Goal: Check status: Check status

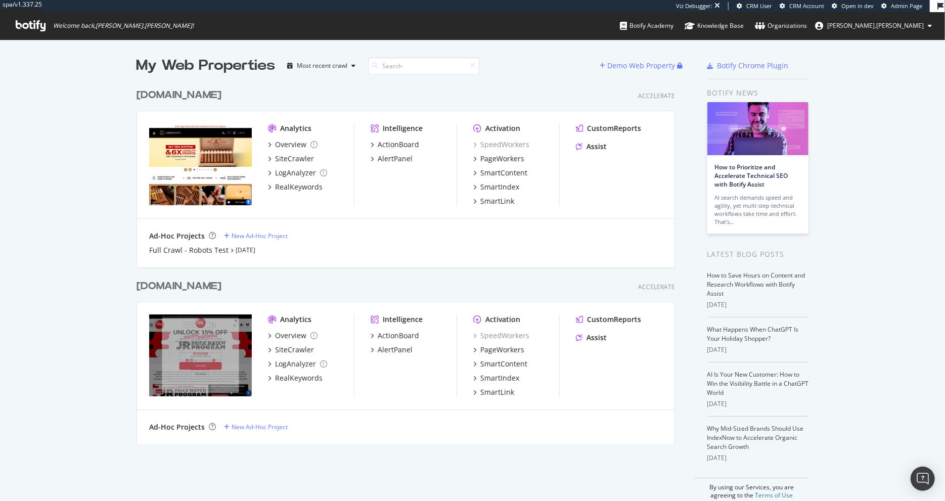
scroll to position [500, 945]
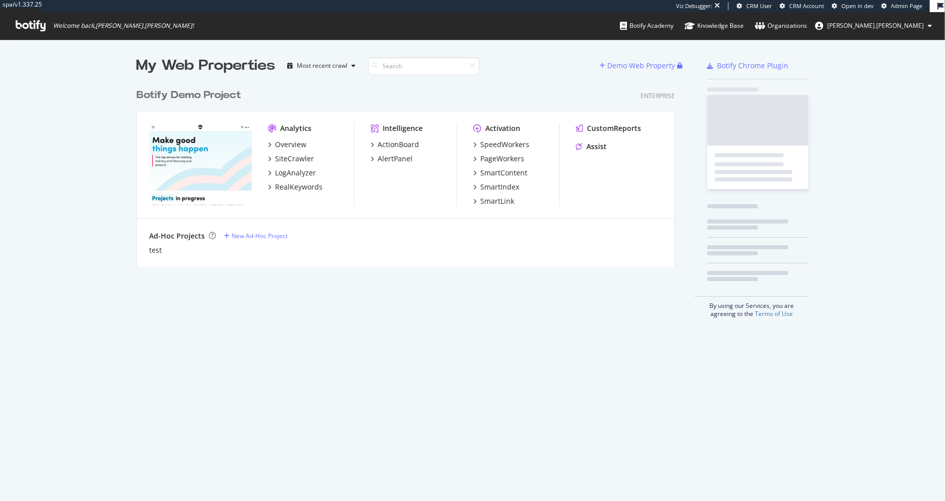
scroll to position [191, 546]
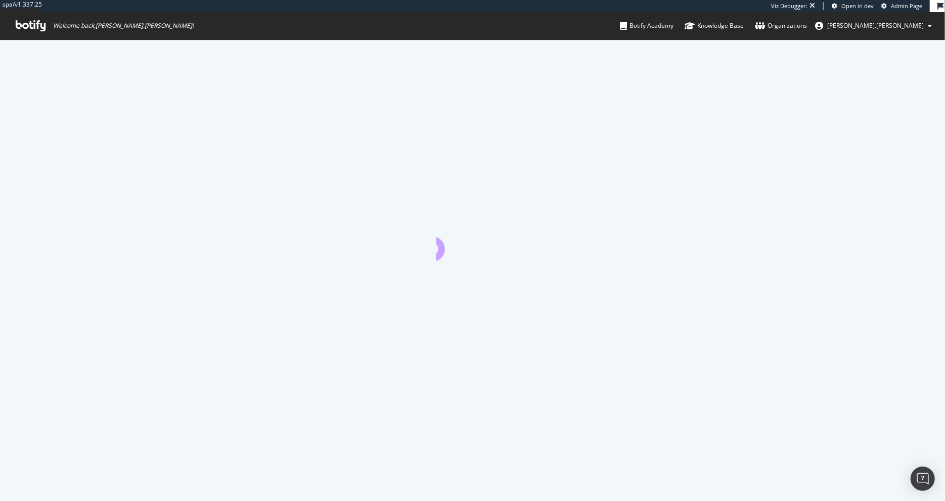
click at [897, 23] on span "[PERSON_NAME].[PERSON_NAME]" at bounding box center [875, 25] width 97 height 9
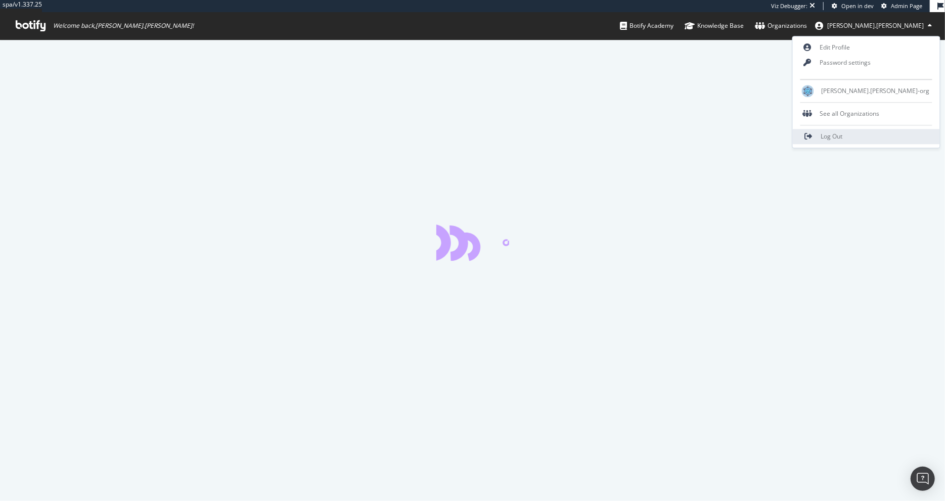
click at [870, 137] on link "Log Out" at bounding box center [865, 136] width 147 height 15
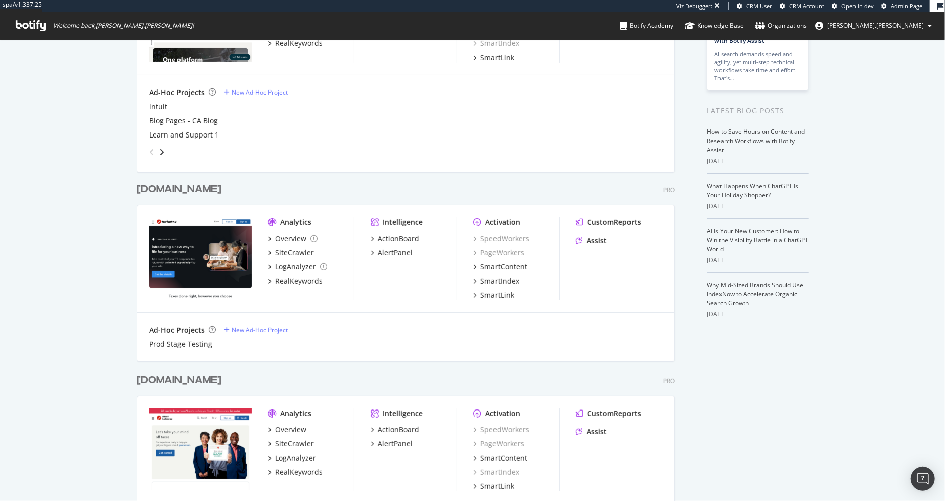
scroll to position [91, 0]
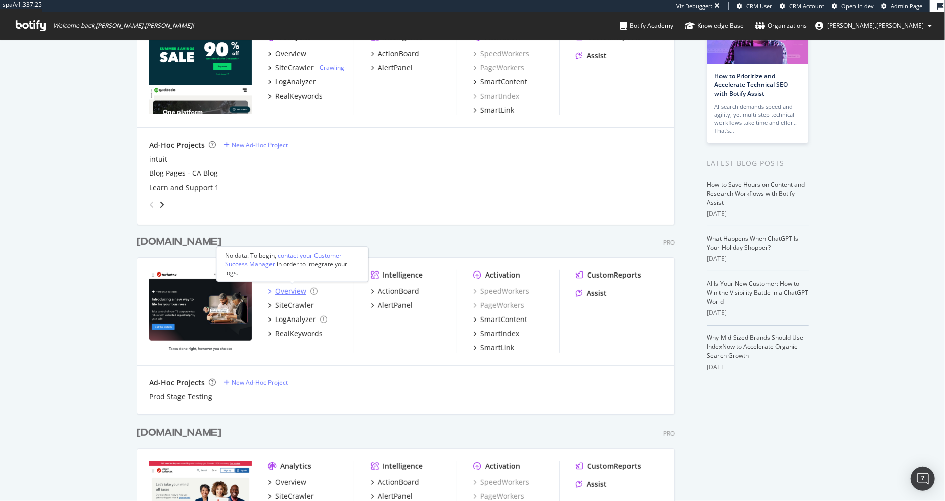
click at [292, 292] on div "Overview" at bounding box center [290, 291] width 31 height 10
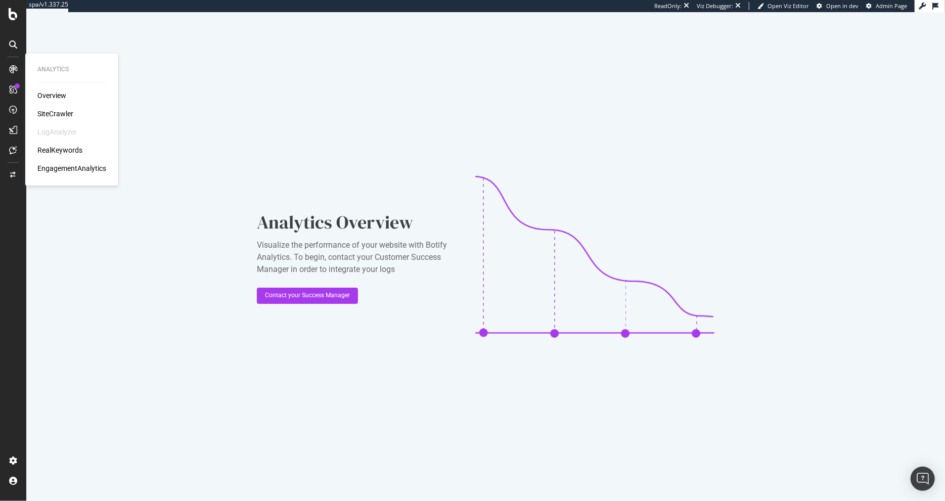
click at [59, 113] on div "SiteCrawler" at bounding box center [55, 114] width 36 height 10
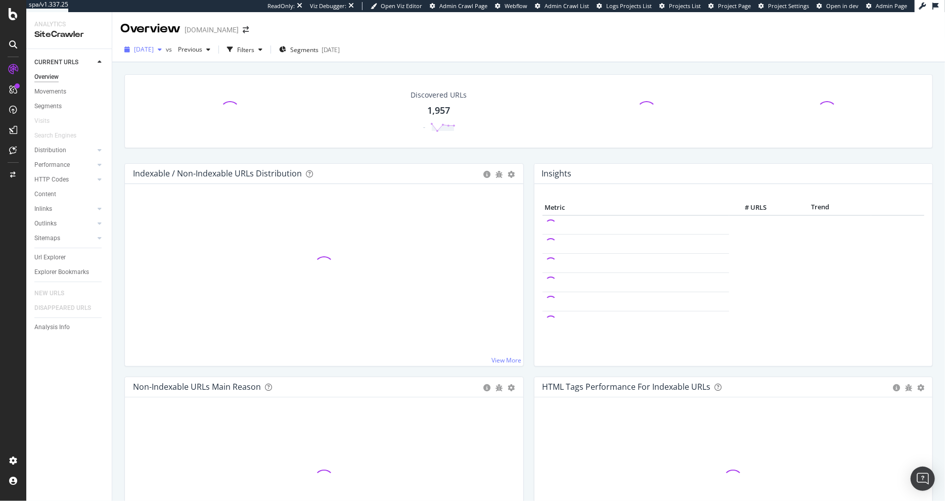
click at [154, 50] on span "[DATE]" at bounding box center [144, 49] width 20 height 9
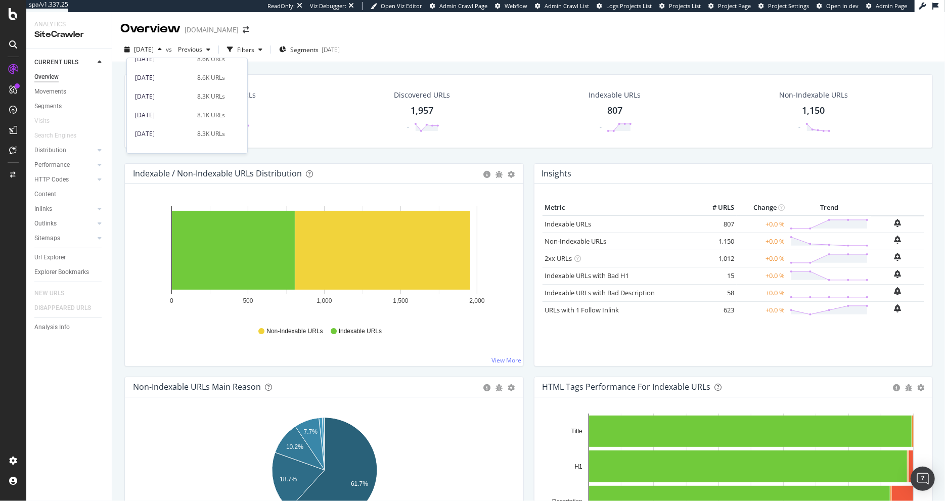
scroll to position [539, 0]
click at [310, 160] on div "Crawled URLs 1,957 - Discovered URLs 1,957 - Indexable URLs 807 - Non-Indexable…" at bounding box center [528, 118] width 818 height 89
click at [11, 14] on icon at bounding box center [13, 14] width 9 height 12
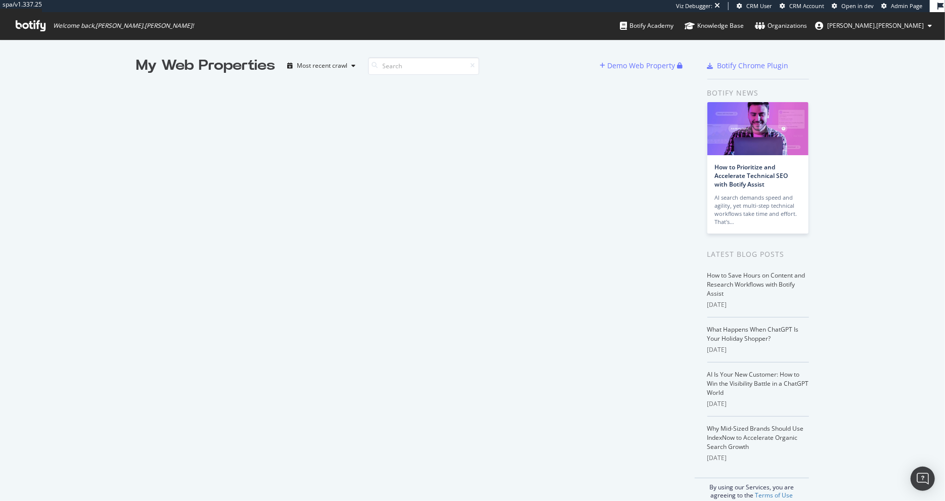
scroll to position [500, 945]
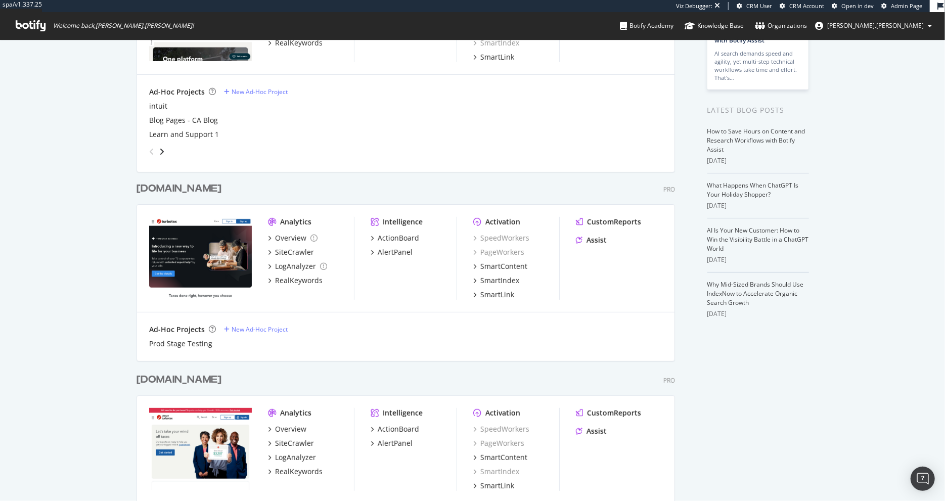
scroll to position [257, 0]
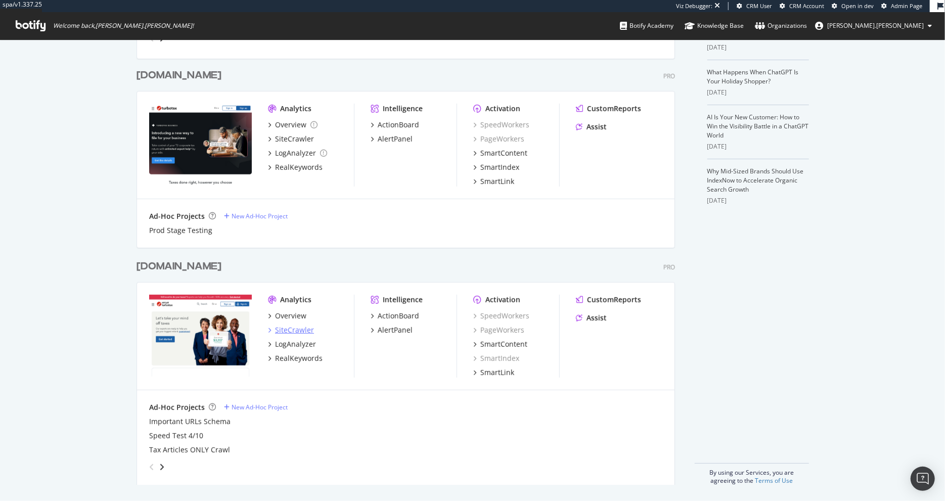
click at [288, 333] on div "SiteCrawler" at bounding box center [294, 330] width 39 height 10
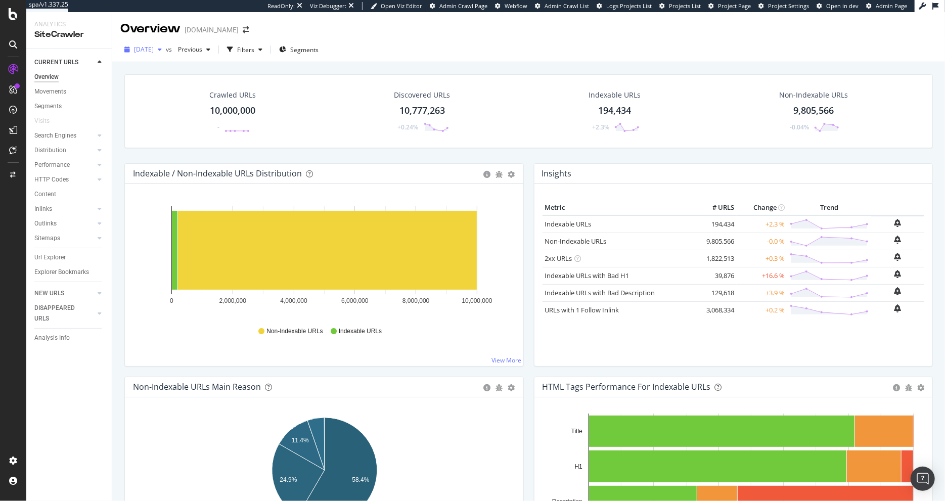
click at [166, 44] on div "2025 Aug. 29th" at bounding box center [142, 49] width 45 height 15
click at [17, 19] on icon at bounding box center [13, 14] width 9 height 12
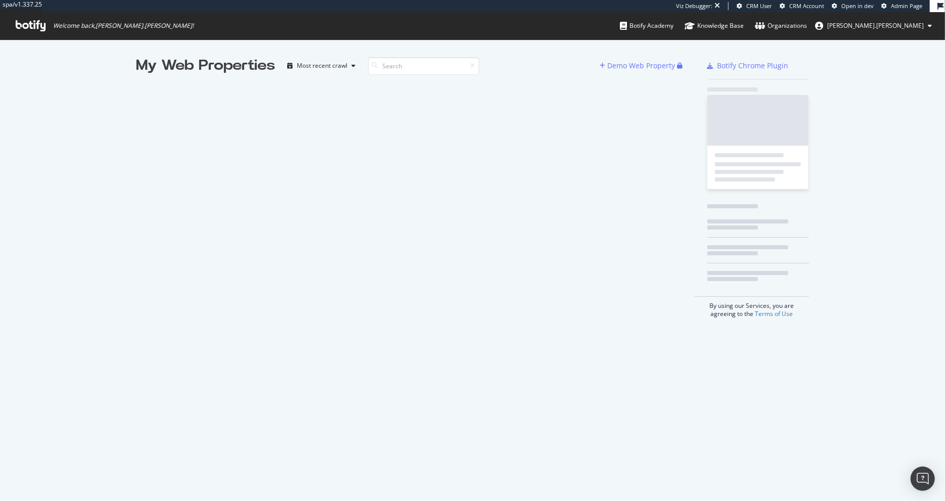
scroll to position [500, 945]
